Goal: Check status: Check status

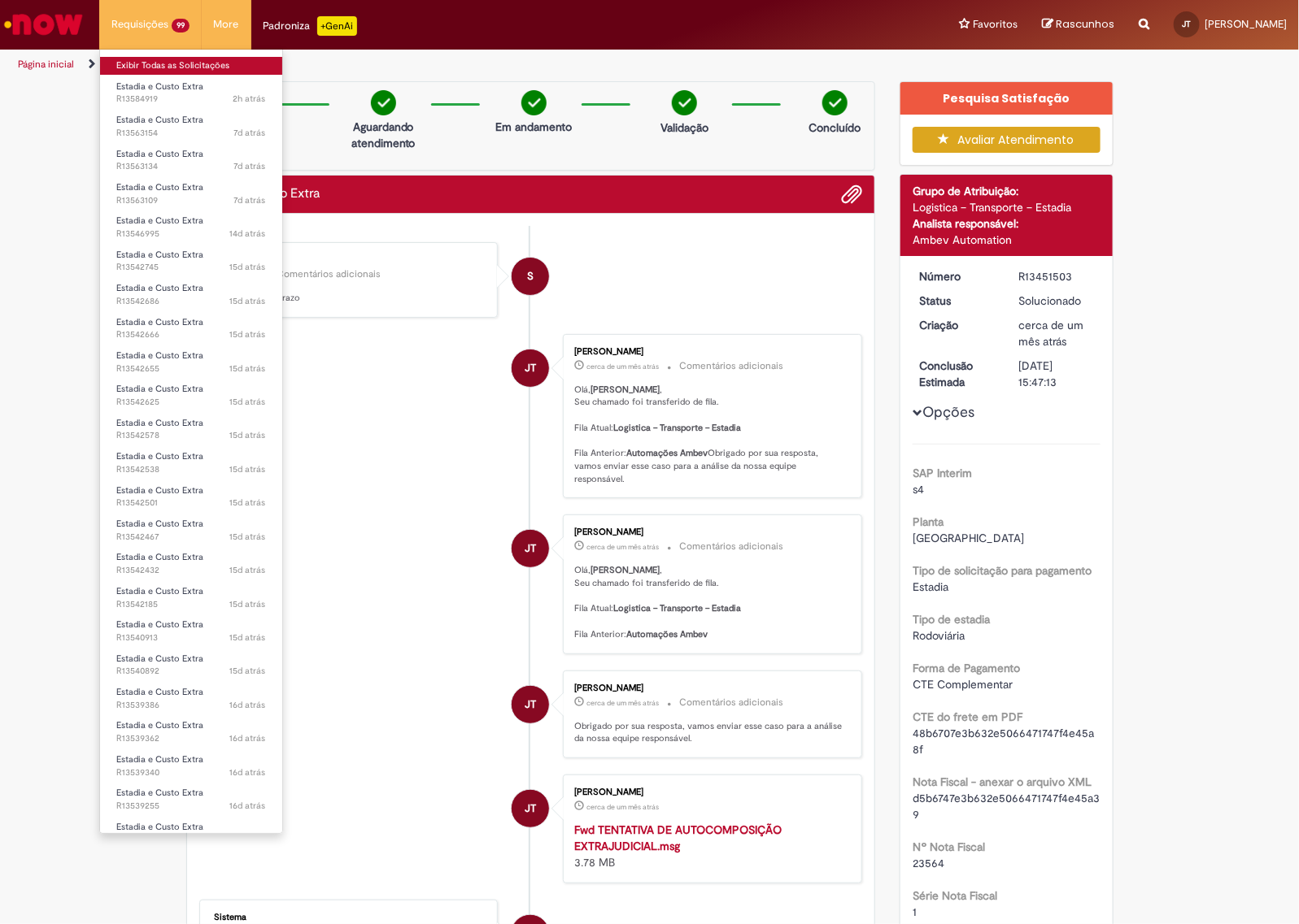
click at [160, 68] on link "Exibir Todas as Solicitações" at bounding box center [191, 65] width 182 height 18
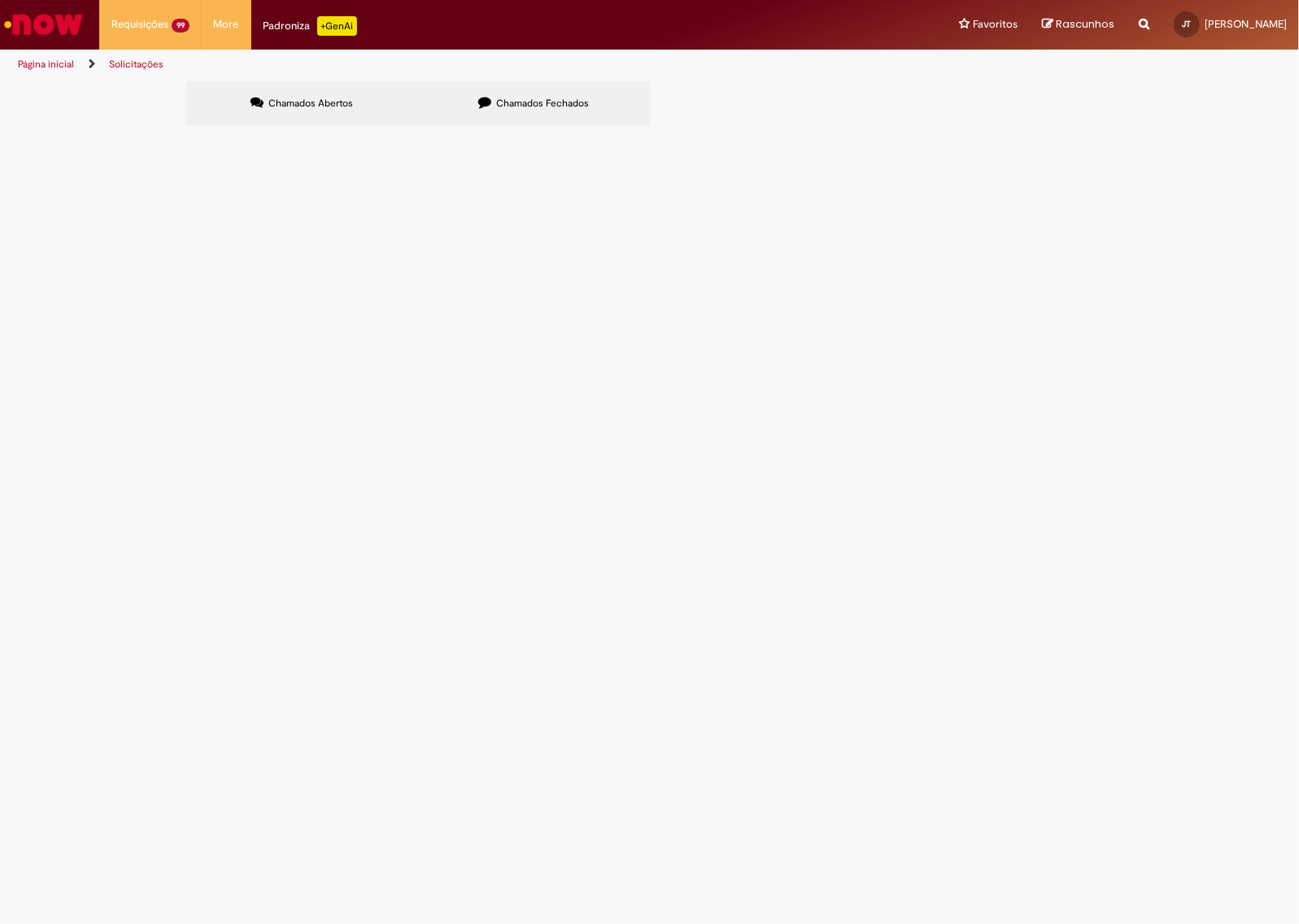
click at [0, 0] on span "R13542578" at bounding box center [0, 0] width 0 height 0
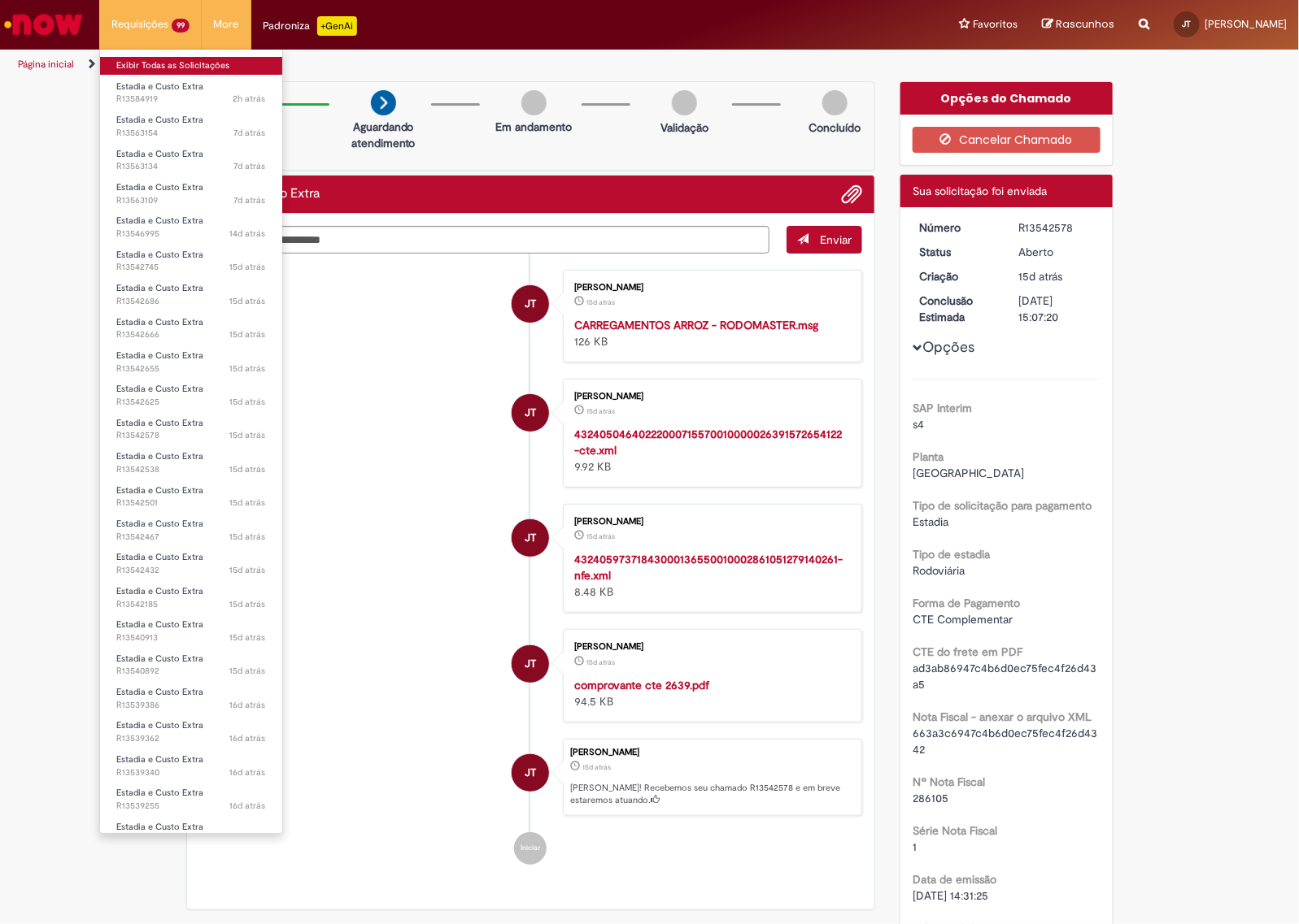
click at [180, 62] on link "Exibir Todas as Solicitações" at bounding box center [191, 65] width 182 height 18
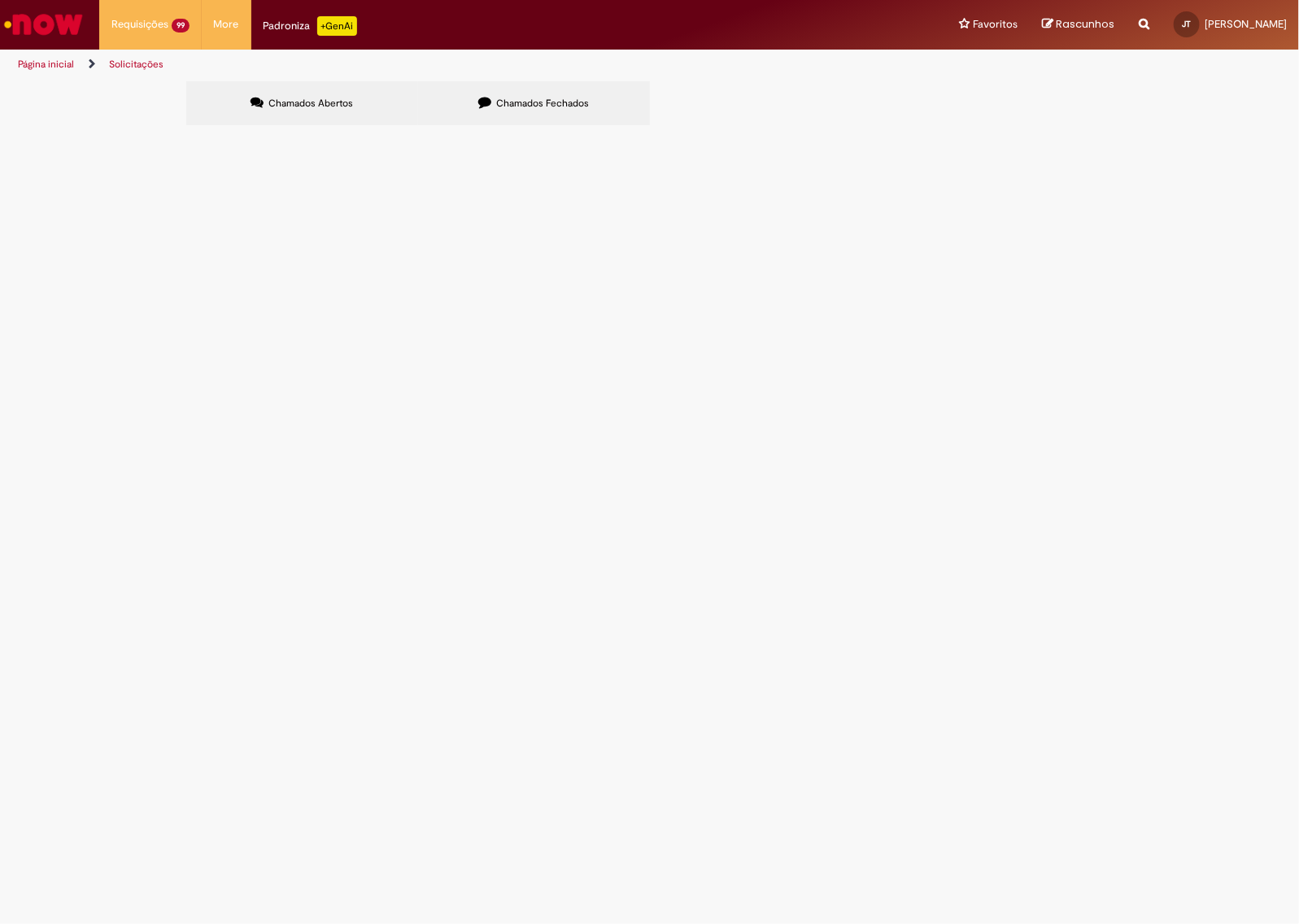
click at [0, 0] on div "Status" at bounding box center [0, 0] width 0 height 0
click at [0, 0] on th "Status" at bounding box center [0, 0] width 0 height 0
click at [0, 0] on icon at bounding box center [0, 0] width 0 height 0
click at [0, 0] on span "R13542432" at bounding box center [0, 0] width 0 height 0
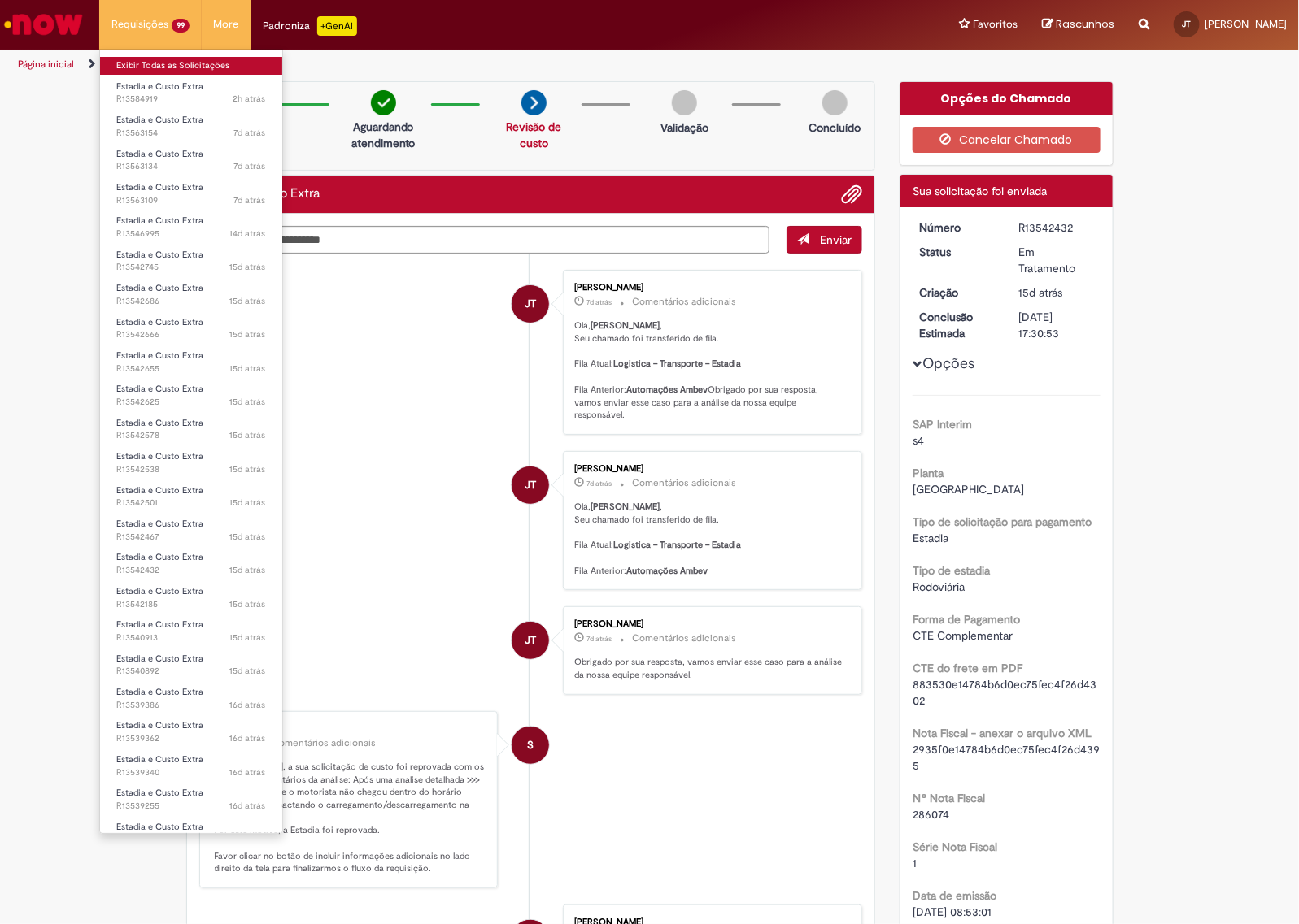
click at [151, 67] on link "Exibir Todas as Solicitações" at bounding box center [191, 65] width 182 height 18
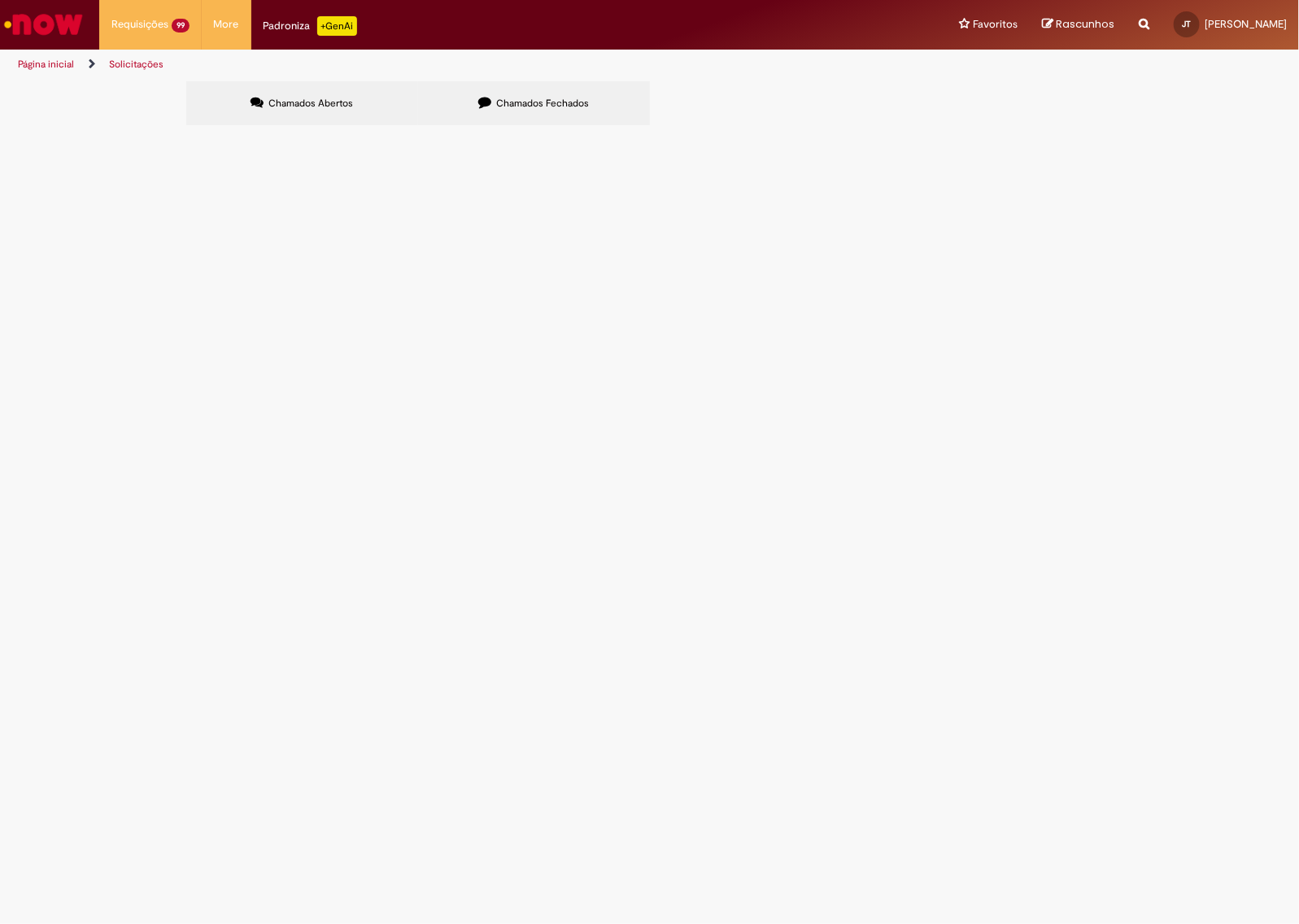
click at [0, 0] on link "2" at bounding box center [0, 0] width 0 height 0
click at [0, 0] on button at bounding box center [0, 0] width 0 height 0
click at [0, 0] on link "3" at bounding box center [0, 0] width 0 height 0
click at [0, 0] on span "R13514515" at bounding box center [0, 0] width 0 height 0
